Goal: Obtain resource: Download file/media

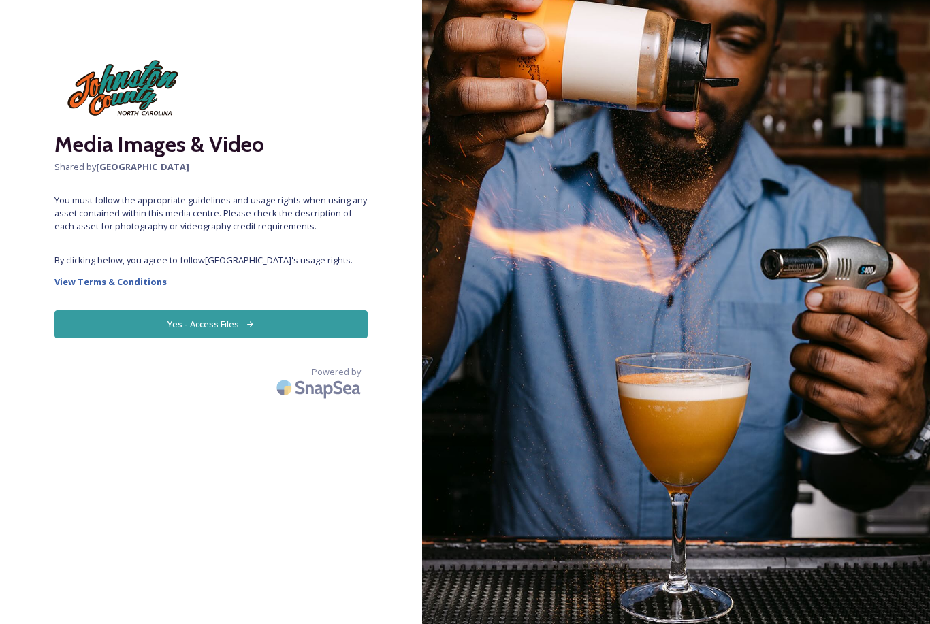
click at [84, 278] on strong "View Terms & Conditions" at bounding box center [110, 282] width 112 height 12
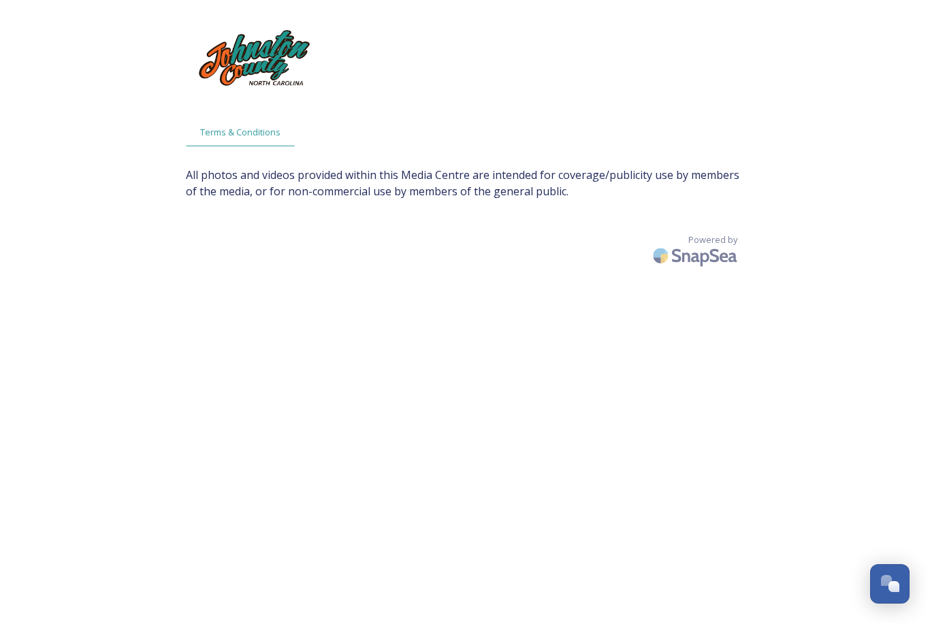
scroll to position [18, 0]
click at [192, 174] on span "All photos and videos provided within this Media Centre are intended for covera…" at bounding box center [465, 181] width 558 height 33
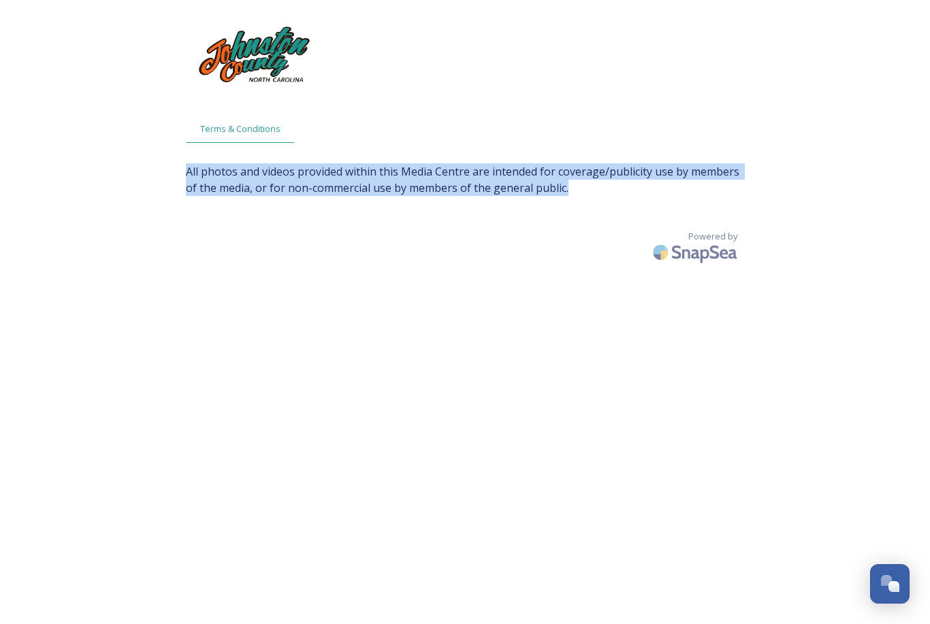
scroll to position [0, 0]
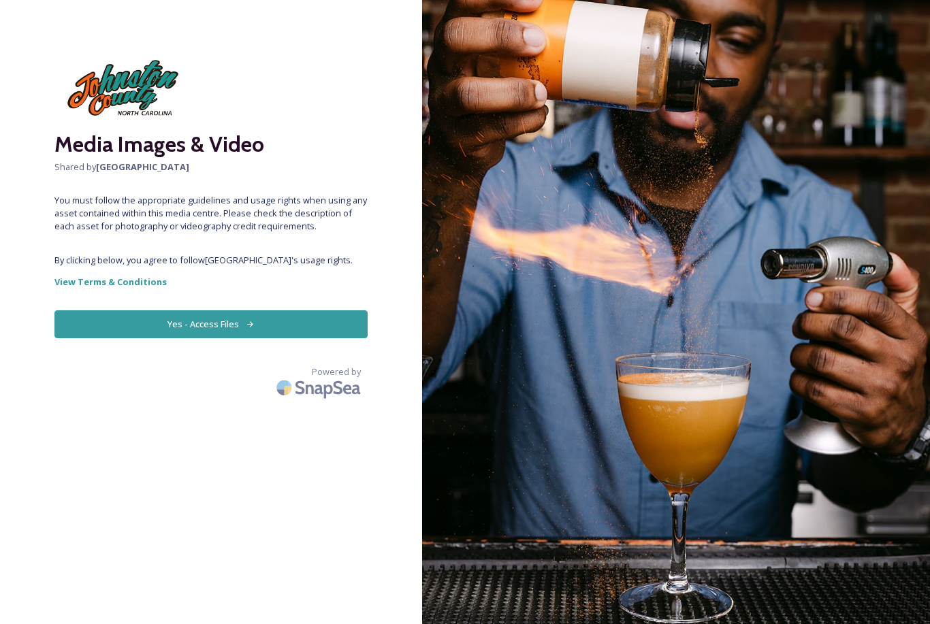
click at [191, 310] on button "Yes - Access Files" at bounding box center [210, 324] width 313 height 28
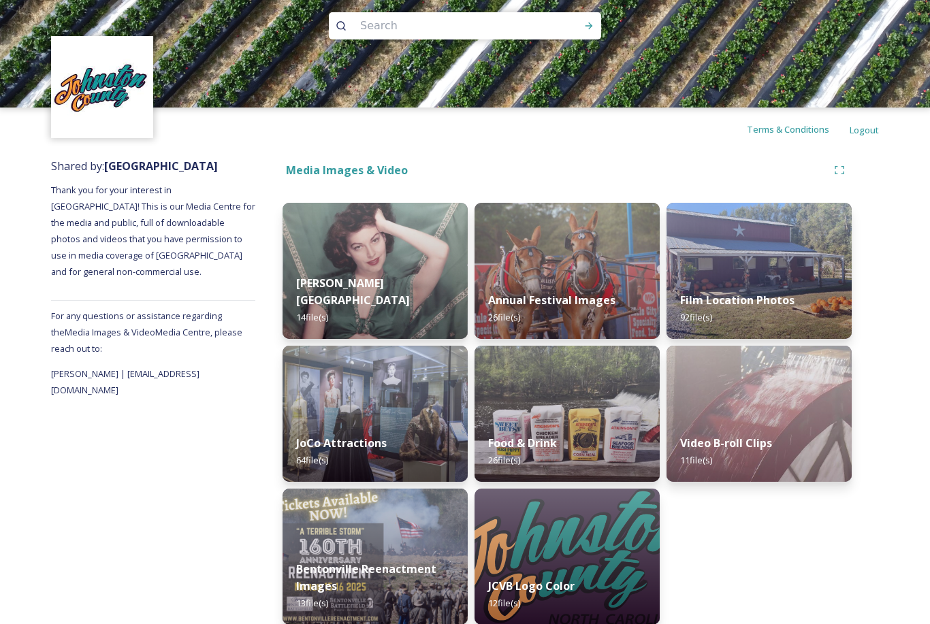
scroll to position [44, 0]
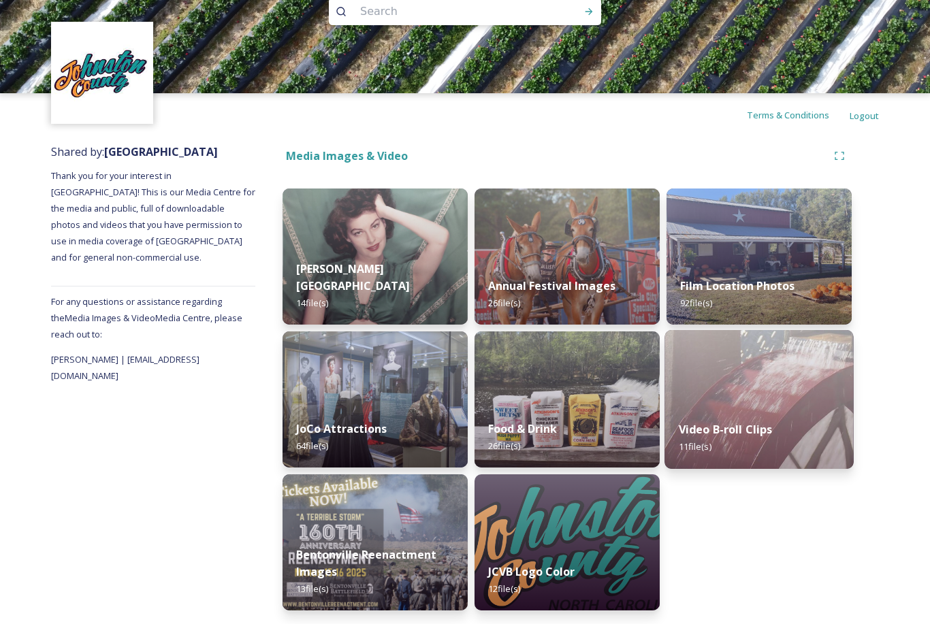
click at [765, 393] on img at bounding box center [758, 399] width 189 height 139
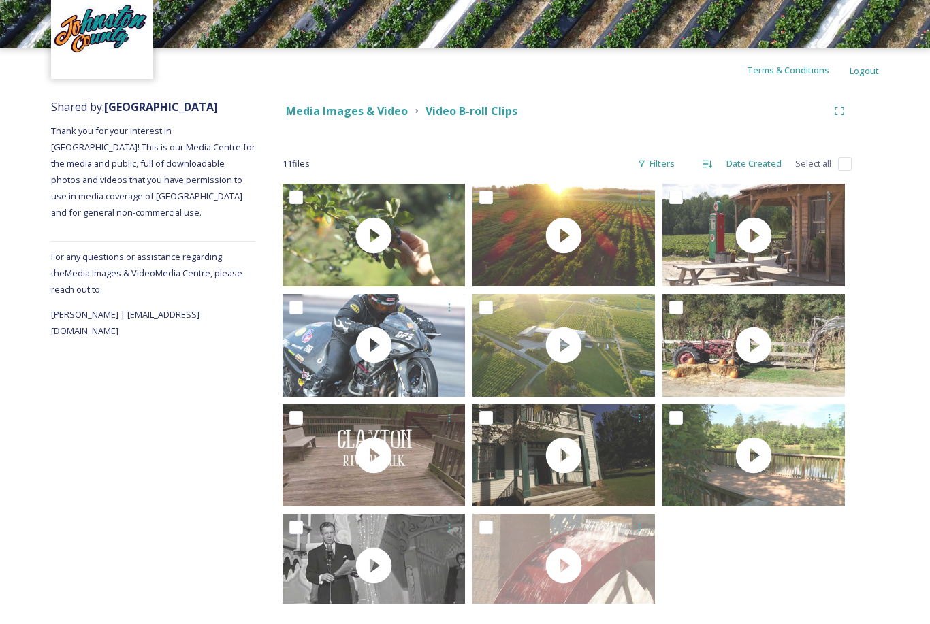
scroll to position [53, 0]
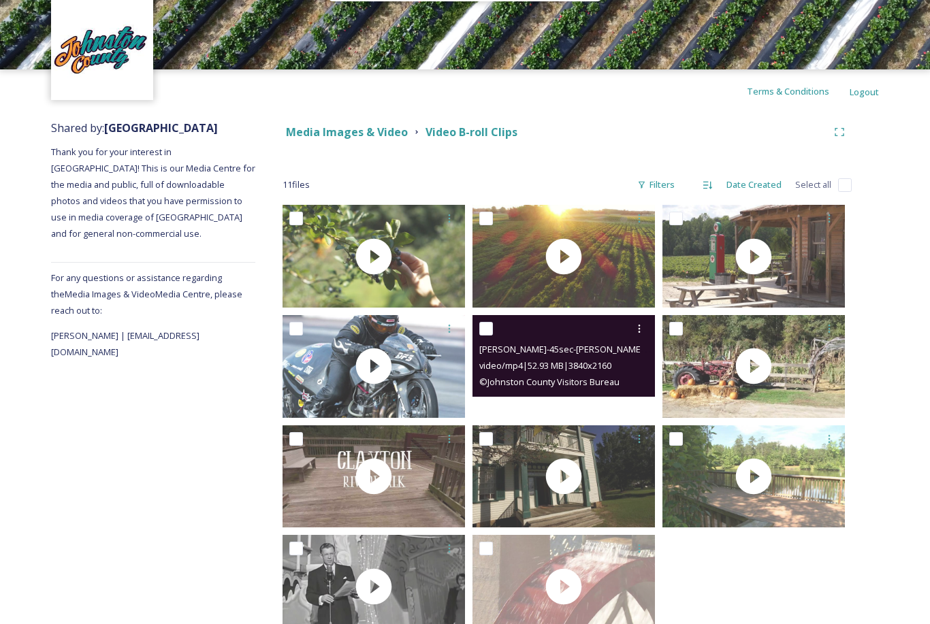
click at [572, 370] on span "video/mp4 | 52.93 MB | 3840 x 2160" at bounding box center [545, 365] width 132 height 12
click at [489, 325] on input "checkbox" at bounding box center [486, 329] width 14 height 14
checkbox input "true"
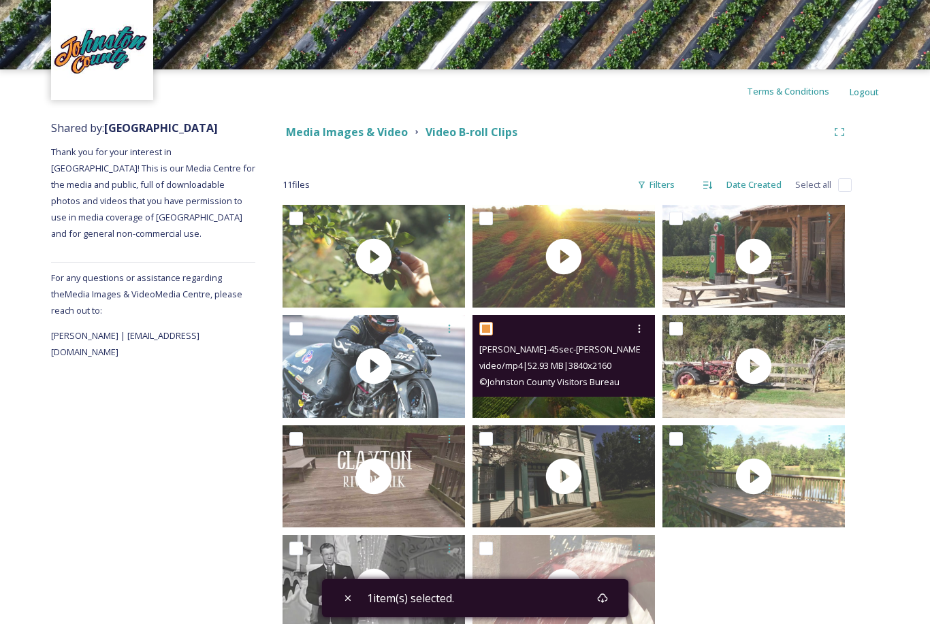
click at [595, 379] on span "© Johnston County Visitors Bureau" at bounding box center [549, 382] width 140 height 12
click at [641, 332] on icon at bounding box center [639, 328] width 11 height 11
click at [634, 357] on span "View File" at bounding box center [619, 358] width 35 height 13
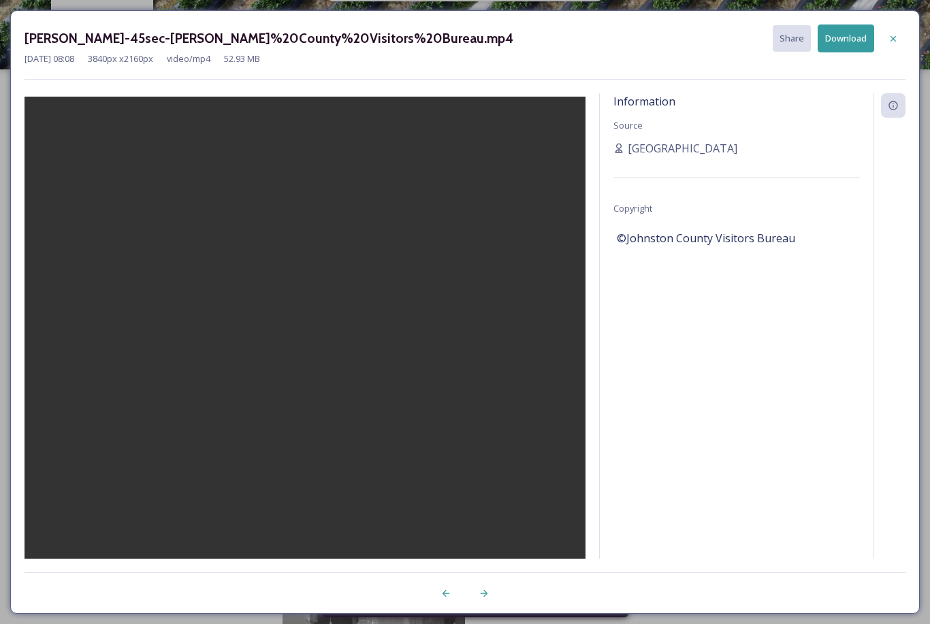
click at [295, 366] on video at bounding box center [305, 369] width 561 height 545
click at [131, 474] on video at bounding box center [305, 369] width 561 height 545
click at [501, 624] on div "Hinnant-45sec-Johnston%20County%20Visitors%20Bureau.mp4 Share Download Mar 27 2…" at bounding box center [465, 312] width 930 height 624
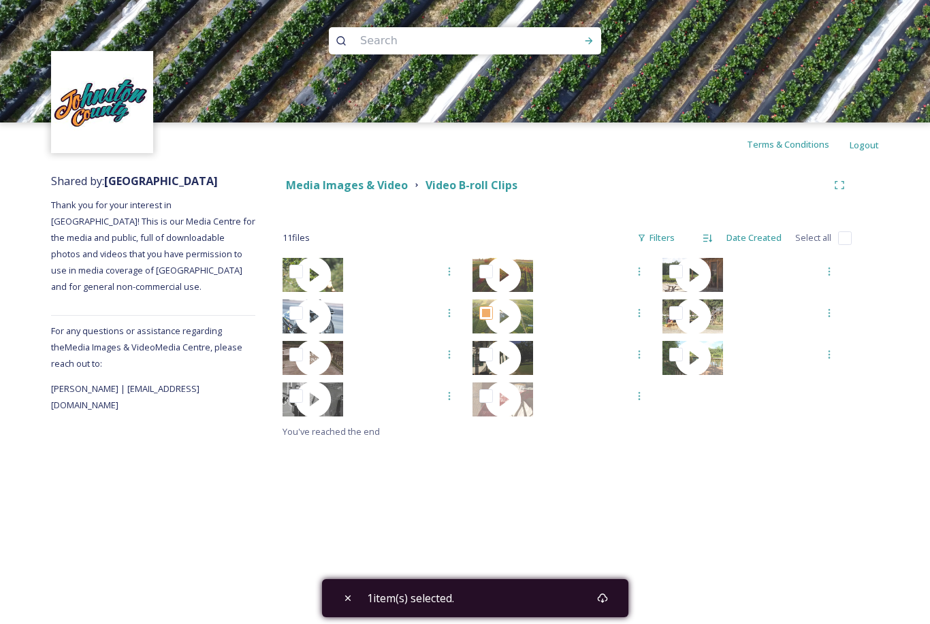
scroll to position [44, 0]
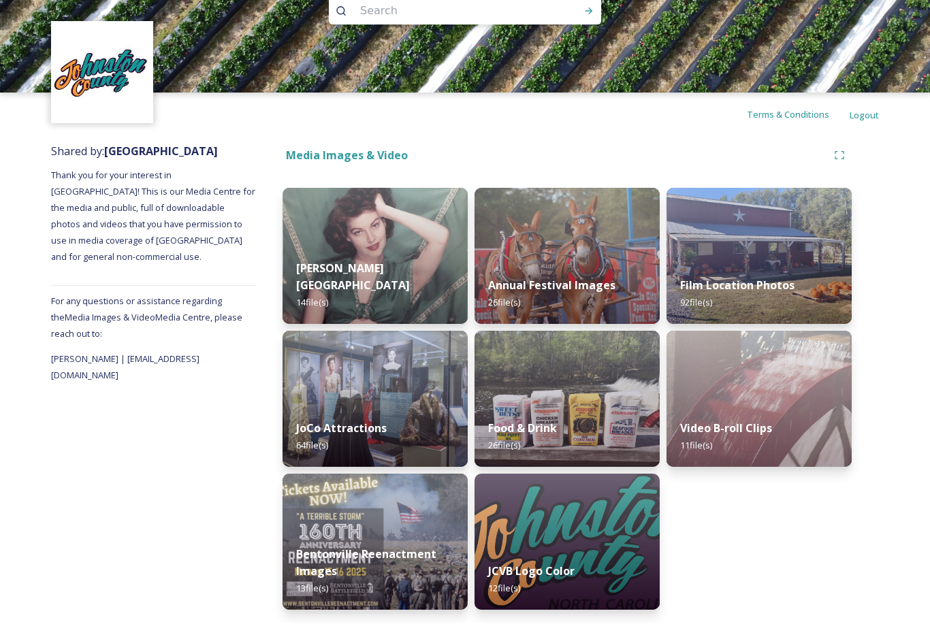
scroll to position [44, 0]
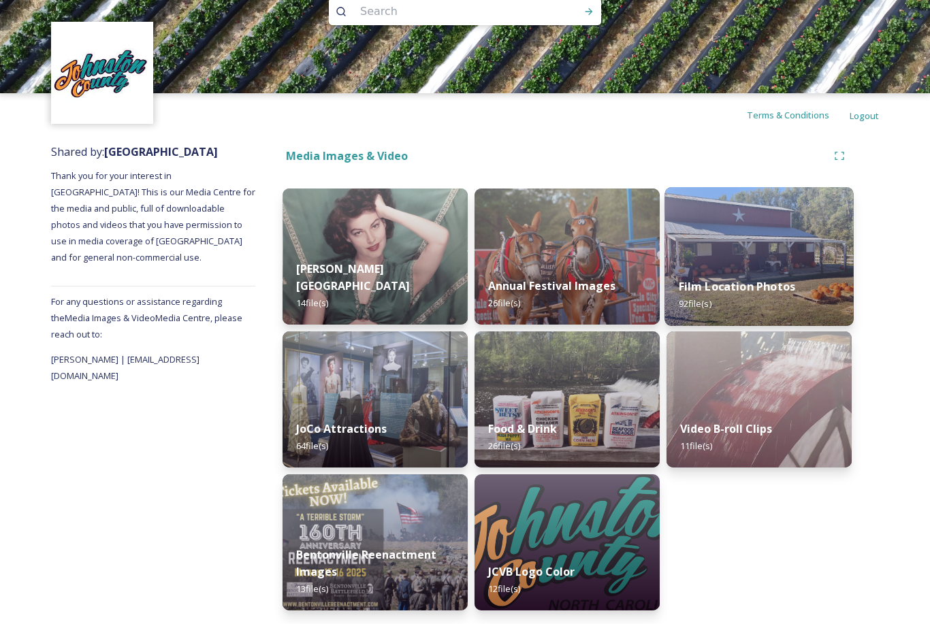
click at [764, 279] on strong "Film Location Photos" at bounding box center [737, 286] width 116 height 15
